Goal: Transaction & Acquisition: Purchase product/service

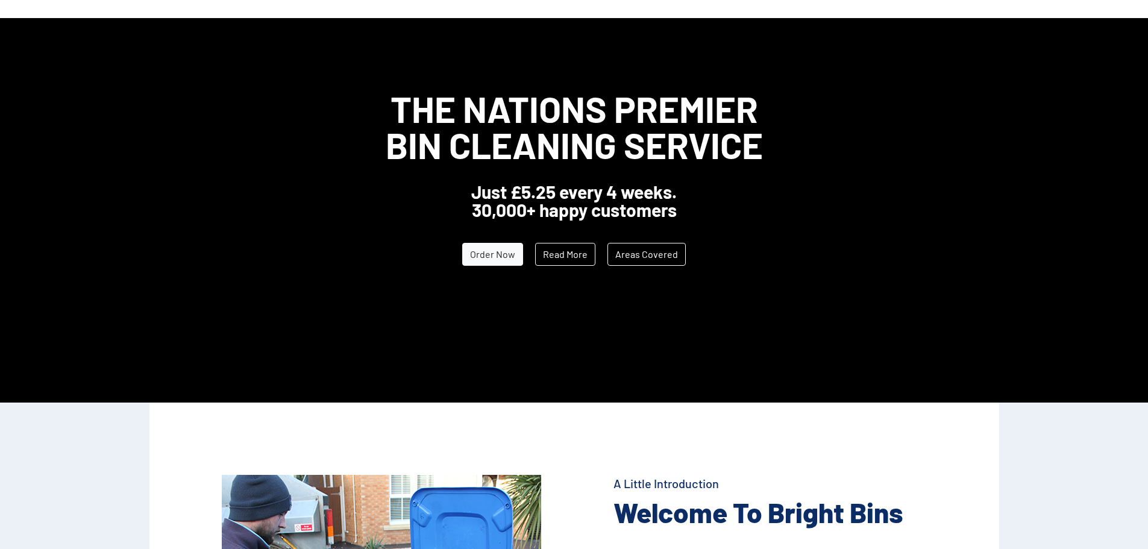
scroll to position [60, 0]
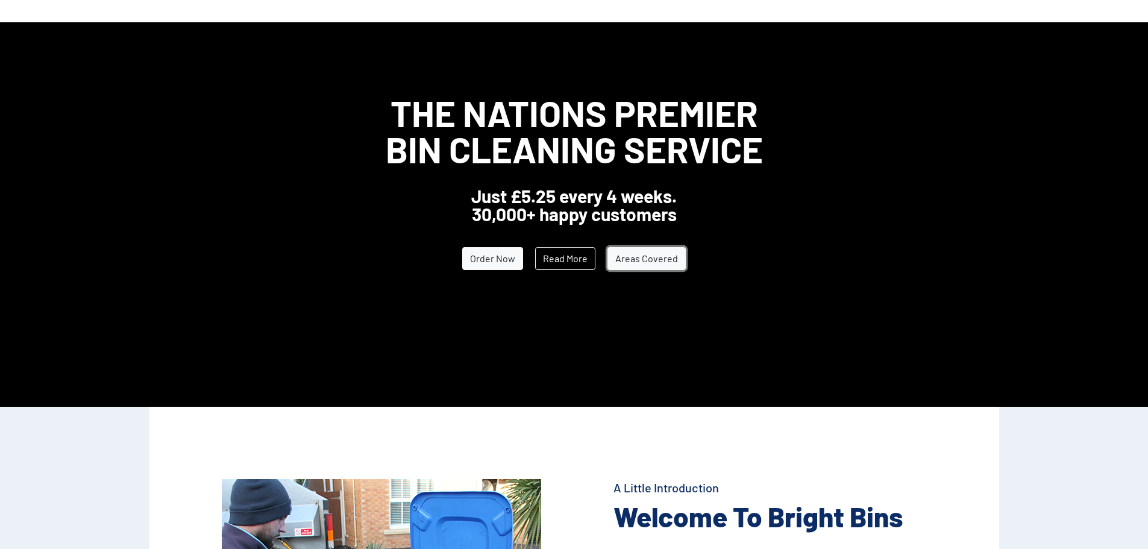
click at [633, 261] on link "Areas Covered" at bounding box center [646, 258] width 78 height 23
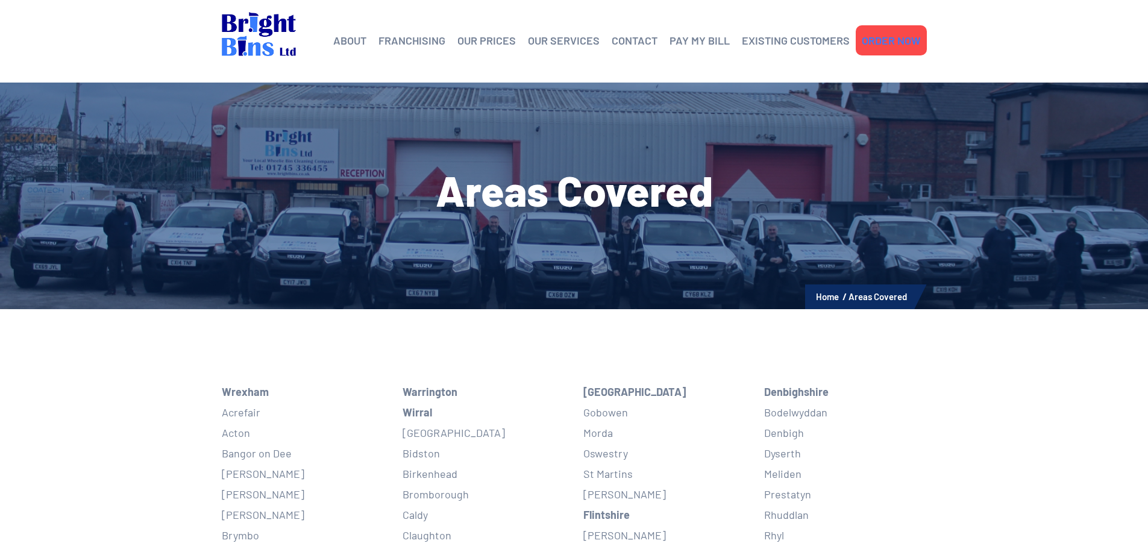
click at [891, 34] on link "ORDER NOW" at bounding box center [891, 40] width 59 height 18
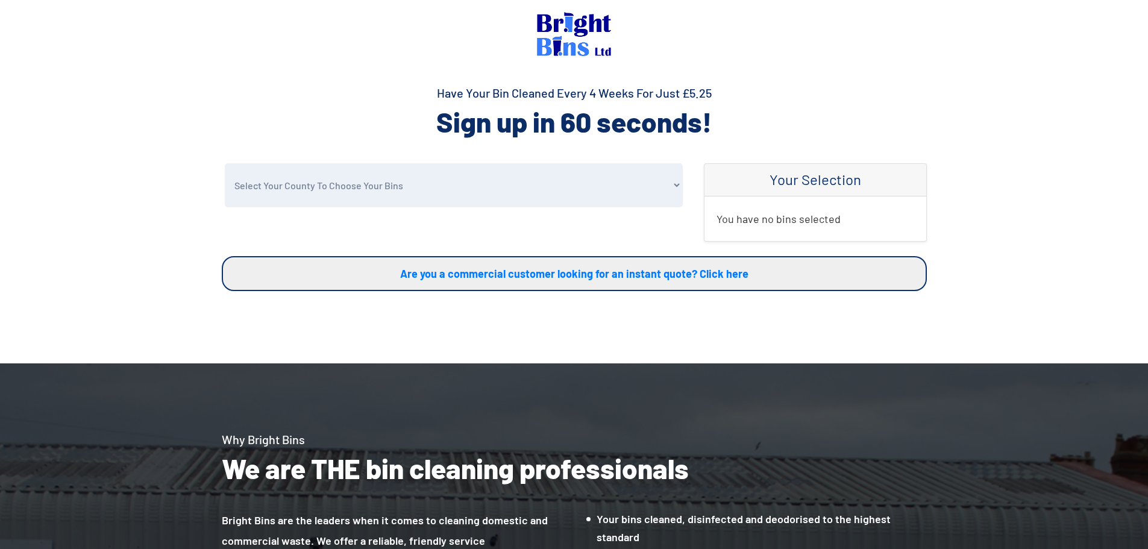
click at [676, 181] on select "Select Your County To Choose Your Bins Cheshire Conwy Denbighshire Flintshire S…" at bounding box center [454, 185] width 458 height 44
select select "Warrington"
click at [225, 163] on select "Select Your County To Choose Your Bins Cheshire Conwy Denbighshire Flintshire S…" at bounding box center [454, 185] width 458 height 44
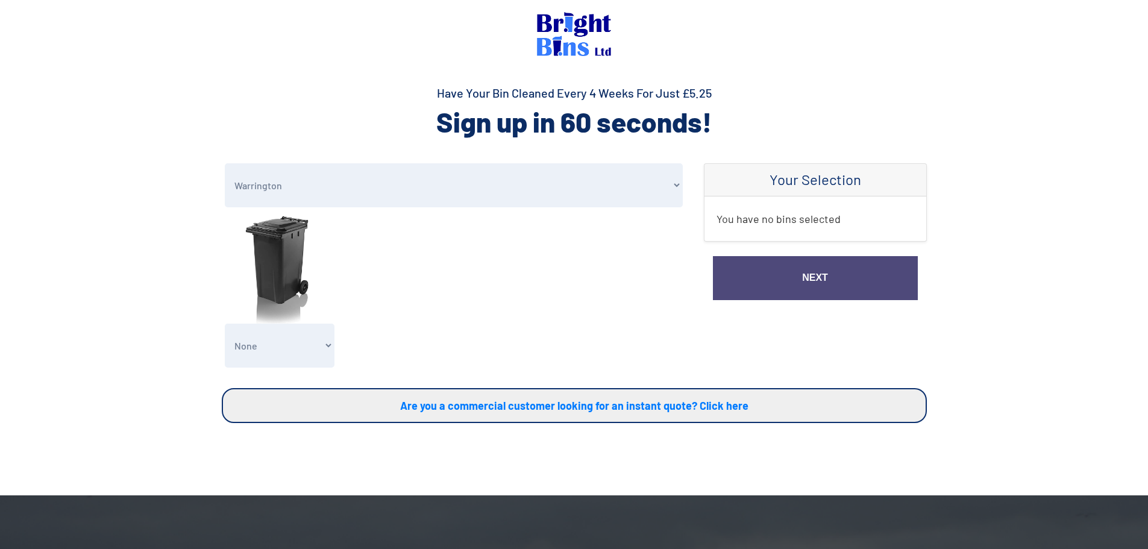
click at [328, 347] on select "None General Waste Bin - X1 (£5.25) General Waste Bin - X2 (£10.50) General Was…" at bounding box center [280, 346] width 110 height 44
select select "1"
click at [225, 324] on select "None General Waste Bin - X1 (£5.25) General Waste Bin - X2 (£10.50) General Was…" at bounding box center [280, 346] width 110 height 44
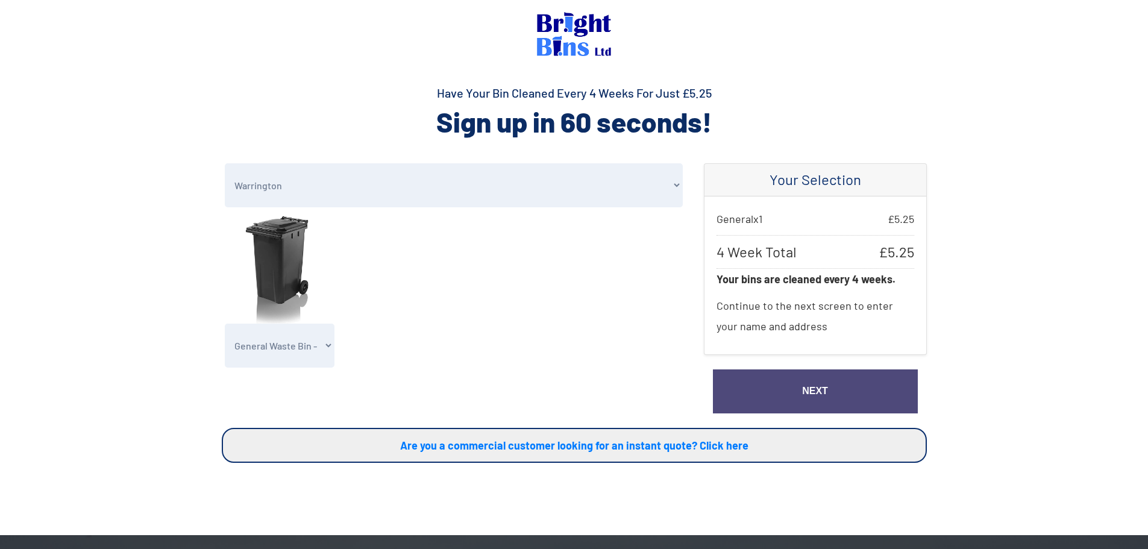
click at [821, 395] on link "Next" at bounding box center [815, 391] width 205 height 44
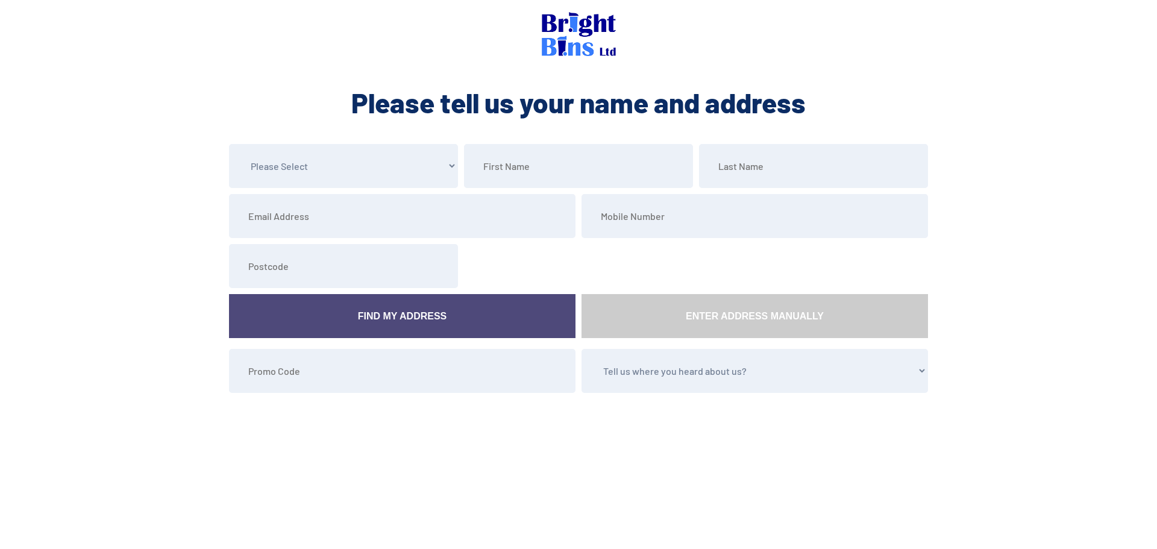
click at [437, 164] on select "Please Select Mr Mrs Miss Ms Dr Other" at bounding box center [343, 166] width 229 height 44
select select "Mrs"
click at [229, 144] on select "Please Select Mr Mrs Miss Ms Dr Other" at bounding box center [343, 166] width 229 height 44
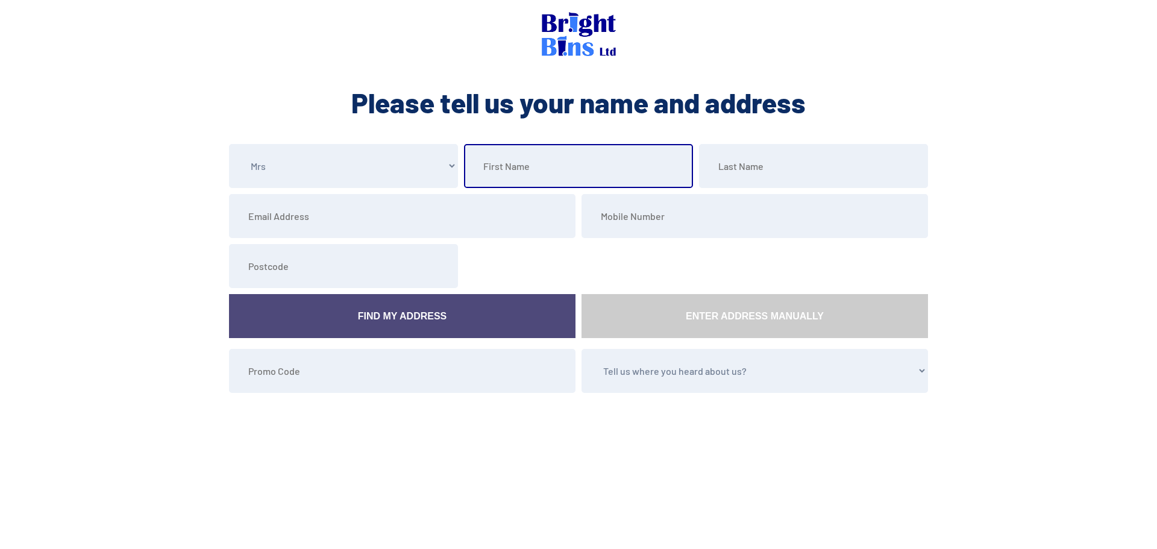
drag, startPoint x: 550, startPoint y: 171, endPoint x: 537, endPoint y: 175, distance: 13.3
click at [539, 174] on input "text" at bounding box center [578, 166] width 229 height 44
type input "Vanessa"
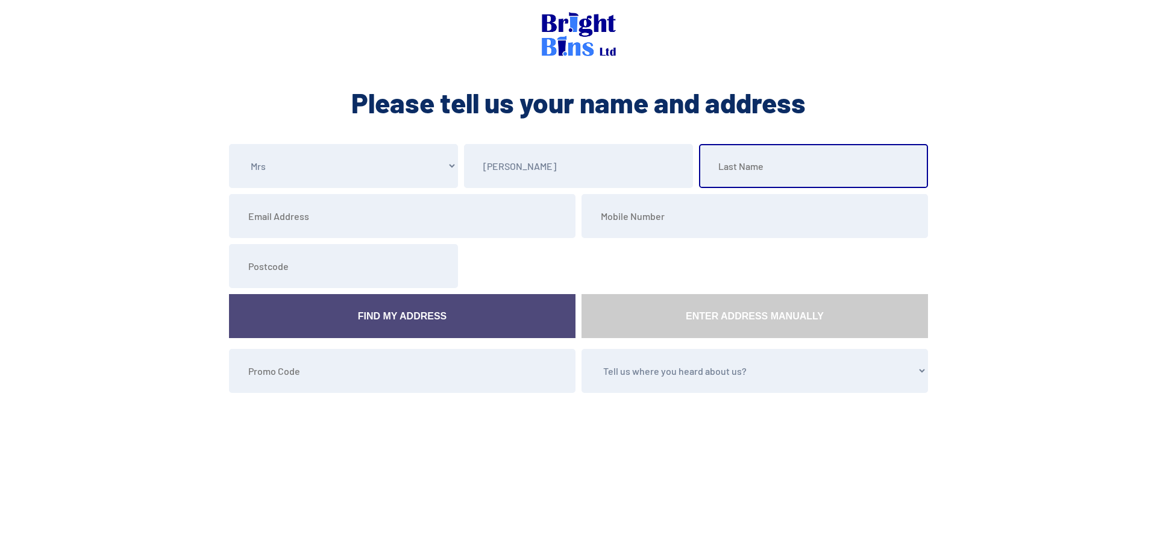
click at [771, 174] on input "text" at bounding box center [813, 166] width 229 height 44
type input "Andrews"
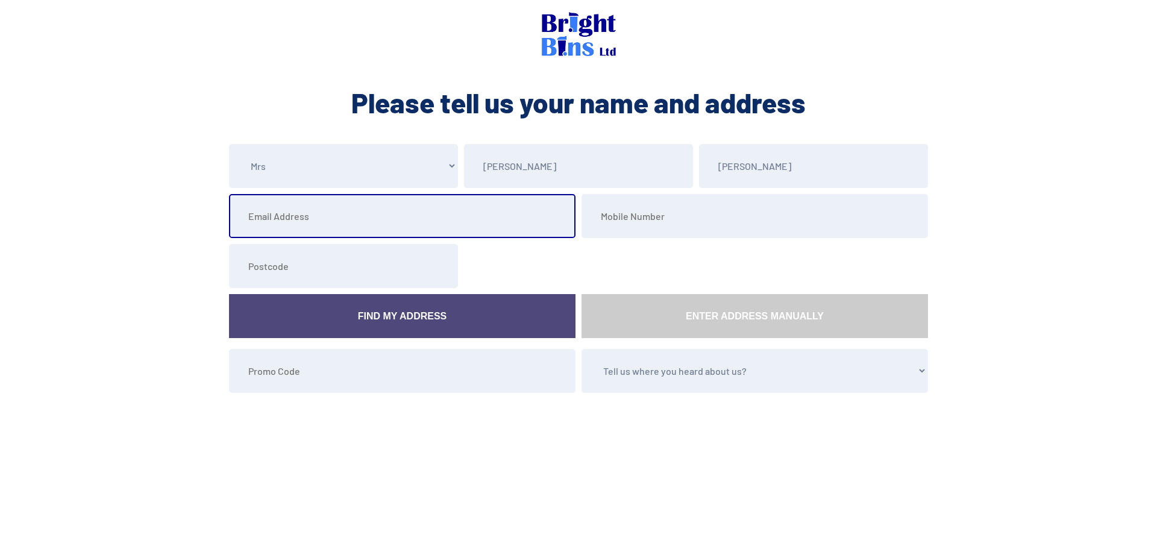
click at [371, 228] on input "email" at bounding box center [402, 216] width 346 height 44
type input "vanessaandrews1015@gmail.com"
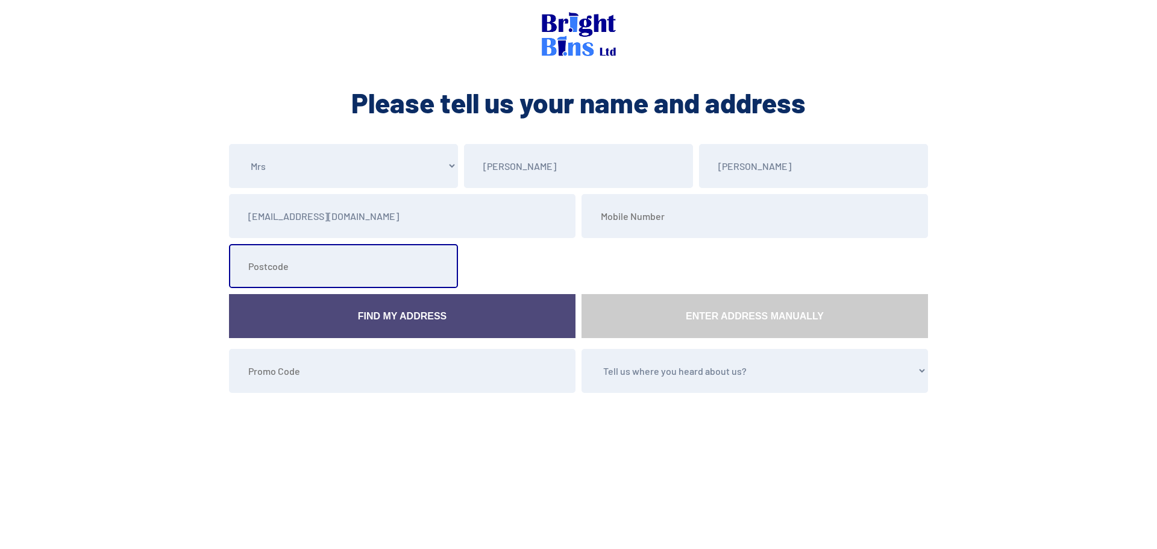
click at [280, 265] on input "text" at bounding box center [343, 266] width 229 height 44
type input "WA1 3BX"
click at [388, 322] on link "Find My Address" at bounding box center [402, 316] width 346 height 44
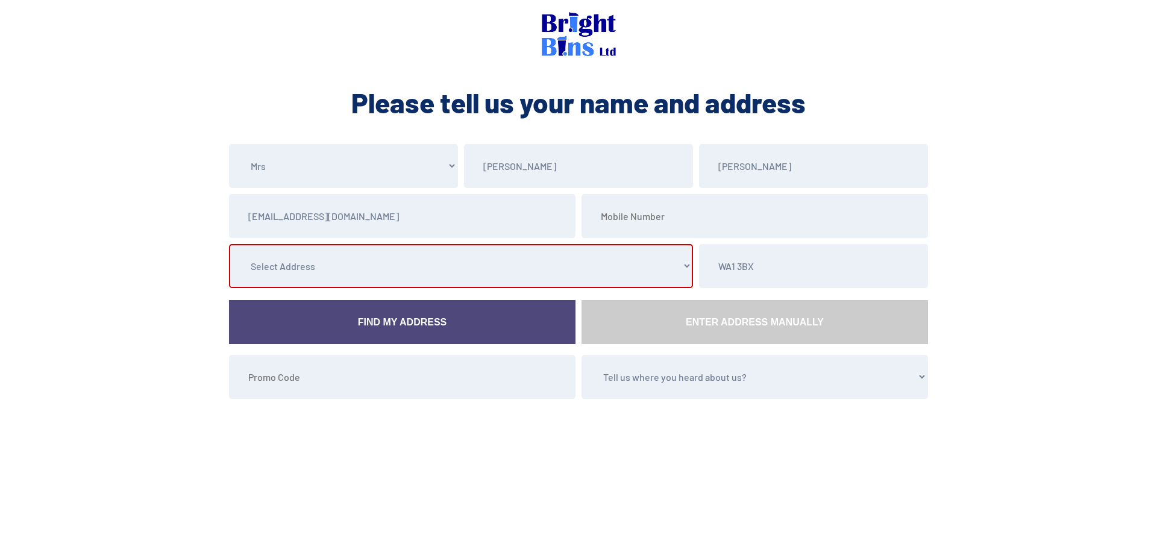
click at [686, 264] on select "Select Address 36 Grosvenor Avenue, , , , , Warrington, Cheshire 37 Grosvenor A…" at bounding box center [461, 266] width 464 height 44
select select "Cheshire"
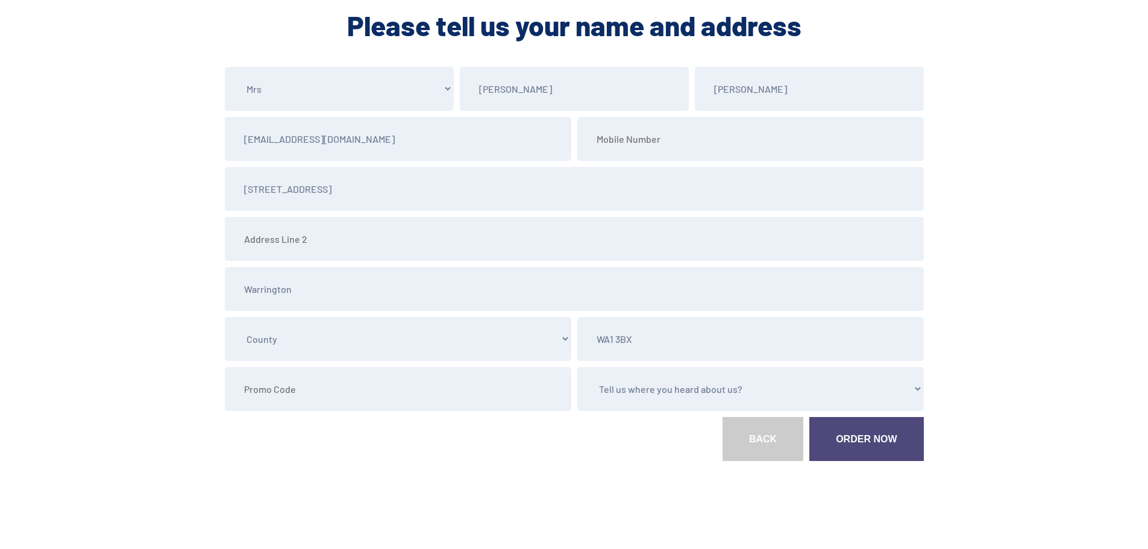
scroll to position [81, 0]
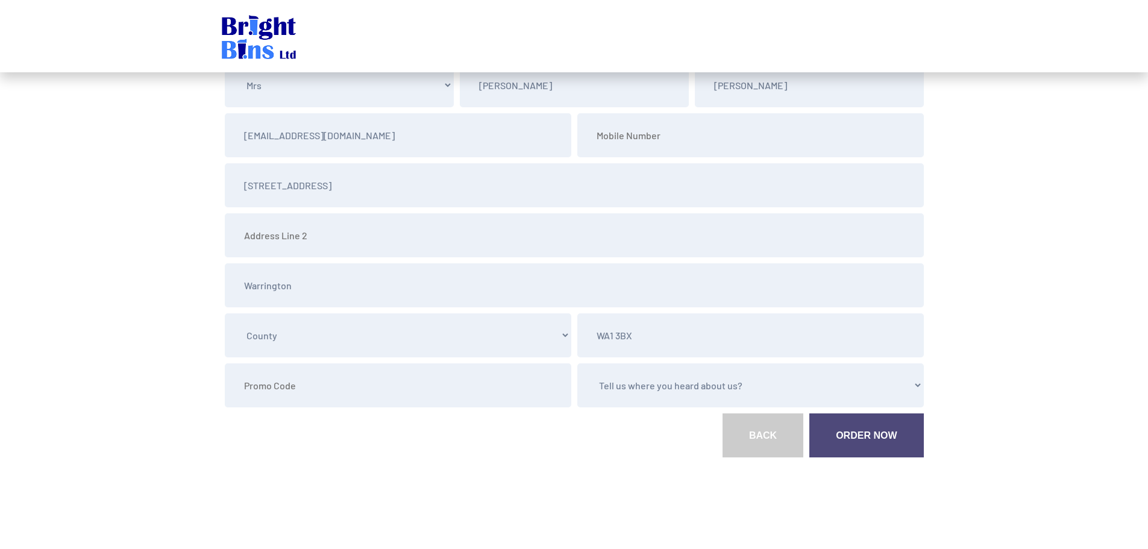
click at [689, 381] on select "Tell us where you heard about us? Word of Mouth Leaflet Sticker On Bin Spoke To…" at bounding box center [750, 385] width 346 height 44
select select "Google"
click at [577, 363] on select "Tell us where you heard about us? Word of Mouth Leaflet Sticker On Bin Spoke To…" at bounding box center [750, 385] width 346 height 44
click at [887, 442] on link "Order Now" at bounding box center [866, 435] width 114 height 44
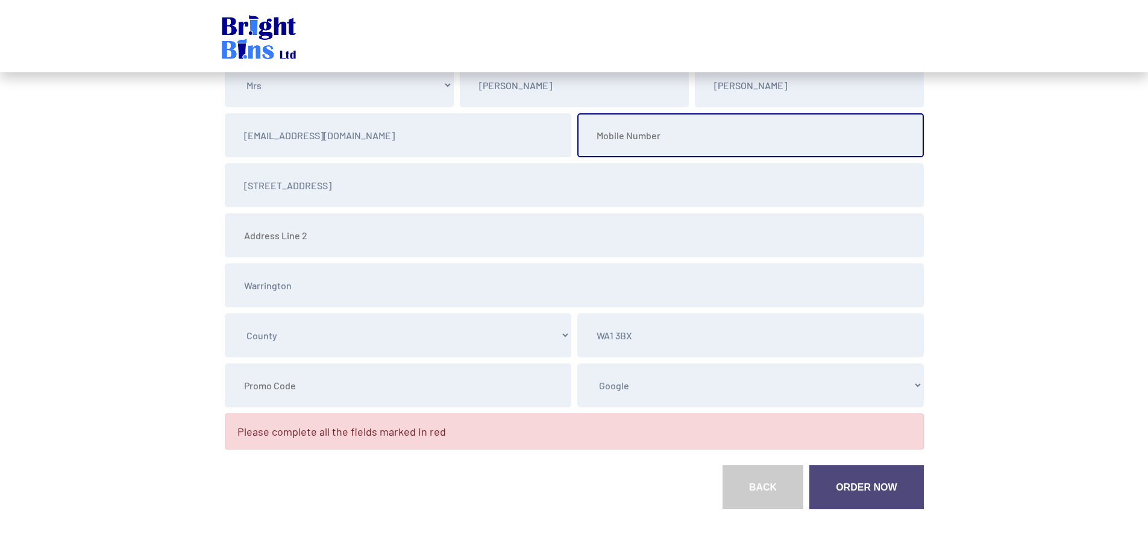
click at [701, 132] on input "tel" at bounding box center [750, 135] width 346 height 44
type input "07568751621"
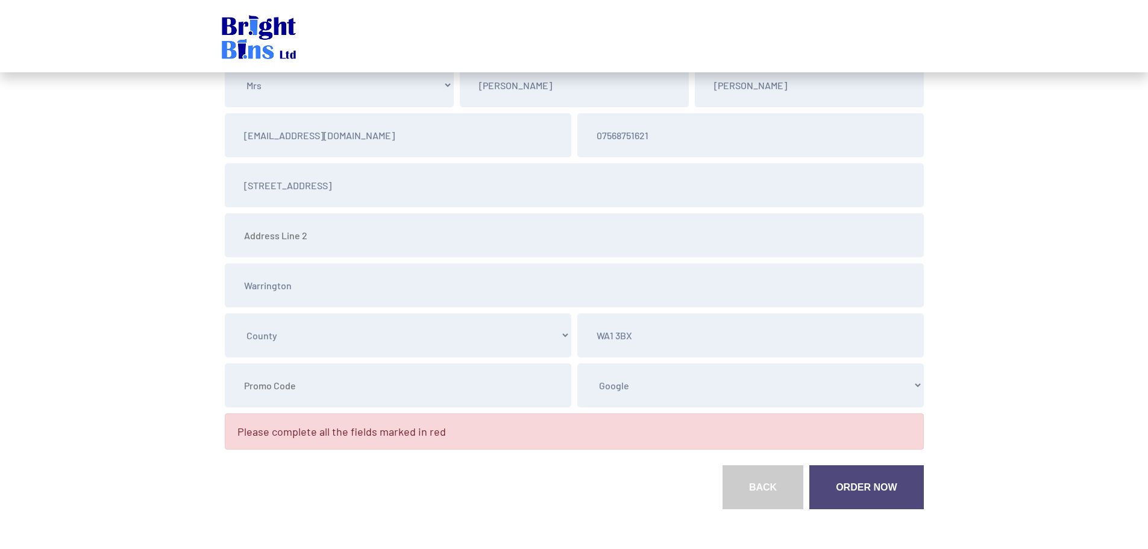
click at [859, 491] on link "Order Now" at bounding box center [866, 487] width 114 height 44
